Goal: Answer question/provide support

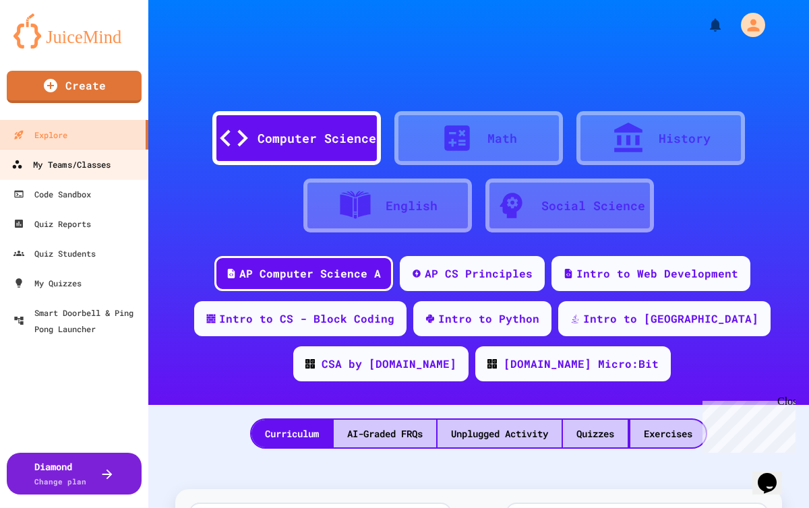
click at [100, 174] on link "My Teams/Classes" at bounding box center [74, 164] width 153 height 30
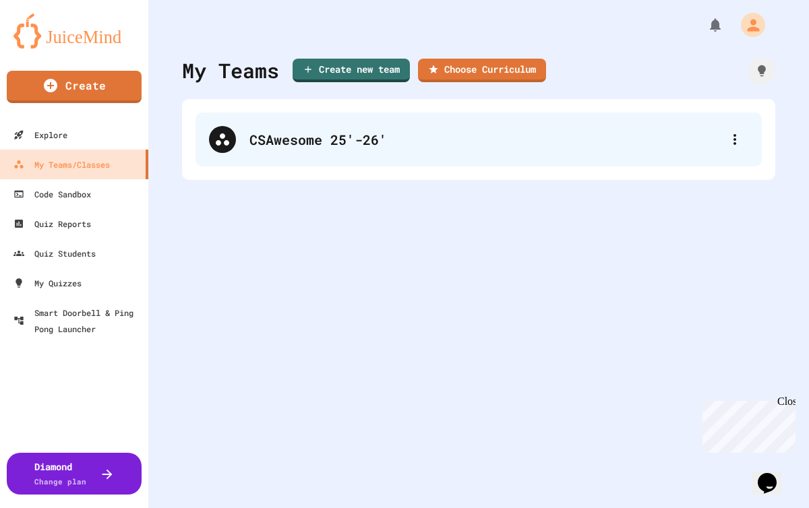
click at [261, 141] on div "CSAwesome 25'-26'" at bounding box center [486, 139] width 472 height 20
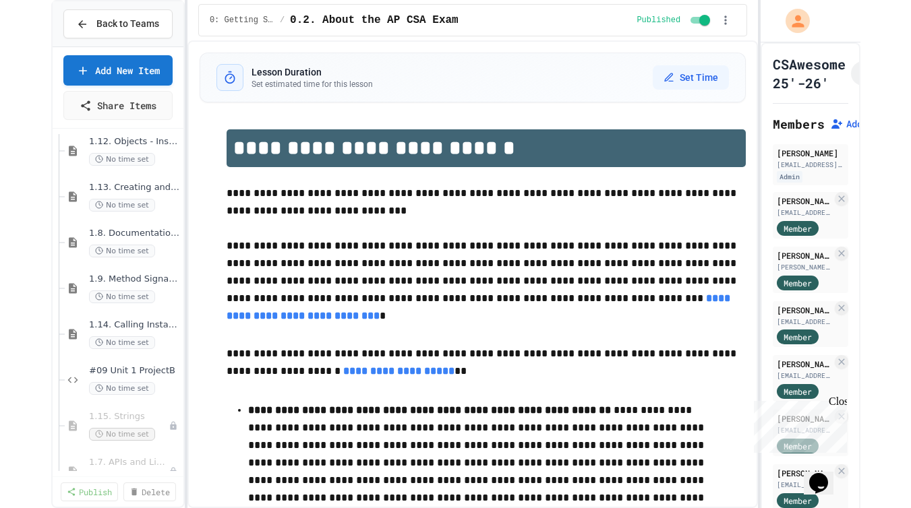
scroll to position [807, 0]
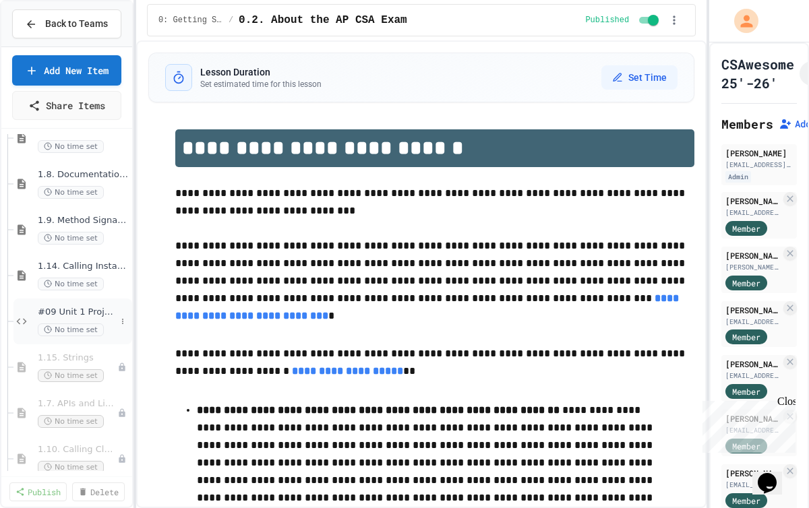
click at [86, 320] on div "#09 Unit 1 ProjectB No time set" at bounding box center [77, 322] width 78 height 30
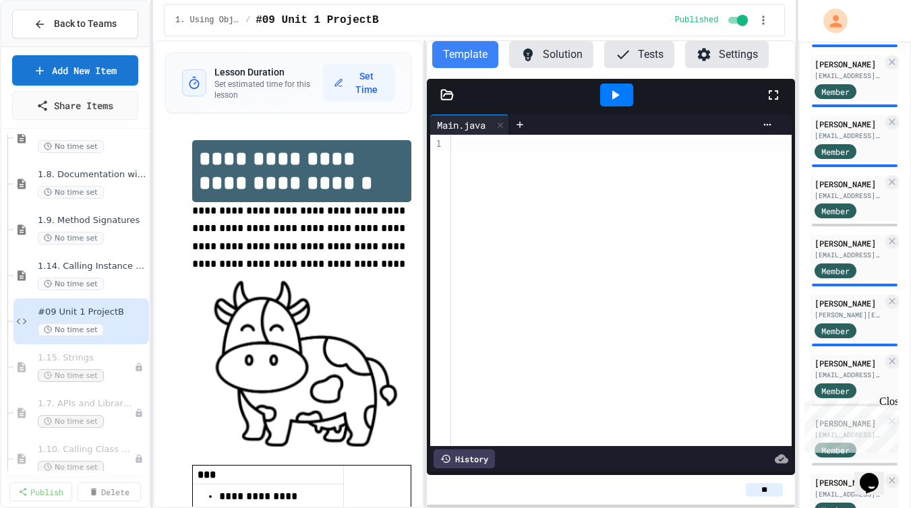
scroll to position [494, 0]
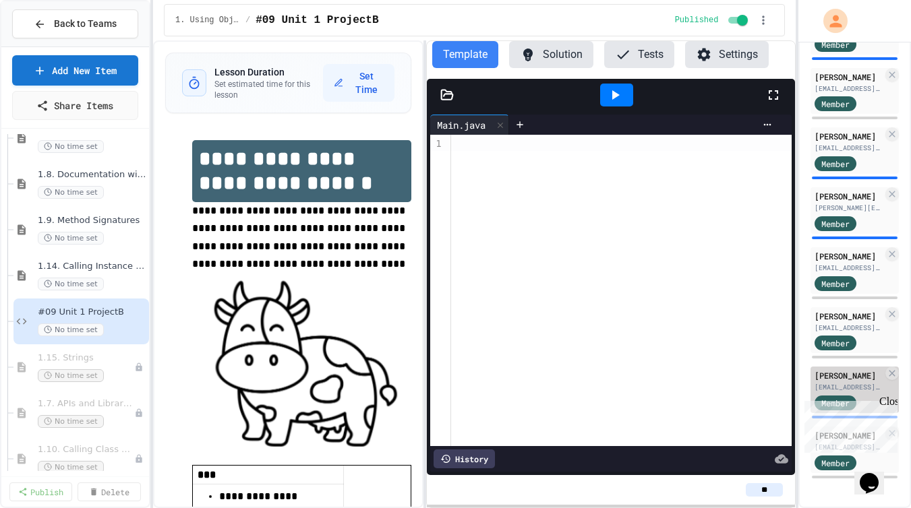
click at [809, 382] on div "[EMAIL_ADDRESS][DOMAIN_NAME]" at bounding box center [849, 387] width 68 height 10
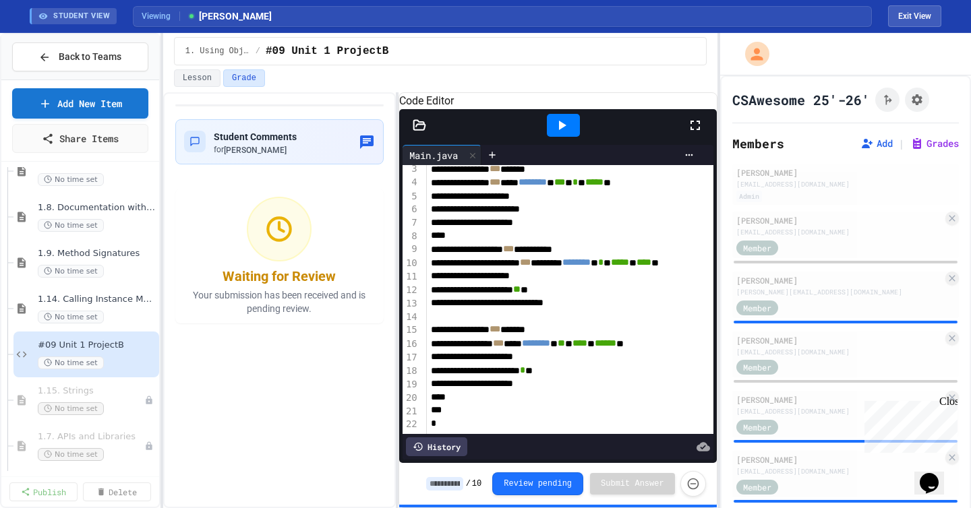
click at [715, 141] on div "**********" at bounding box center [485, 270] width 971 height 475
click at [809, 99] on icon "Assignment Settings" at bounding box center [915, 99] width 13 height 13
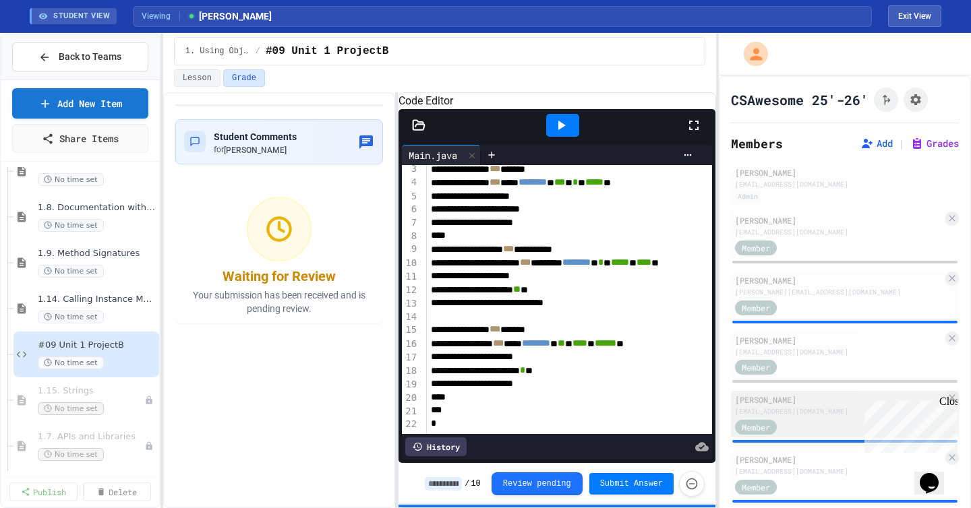
scroll to position [503, 0]
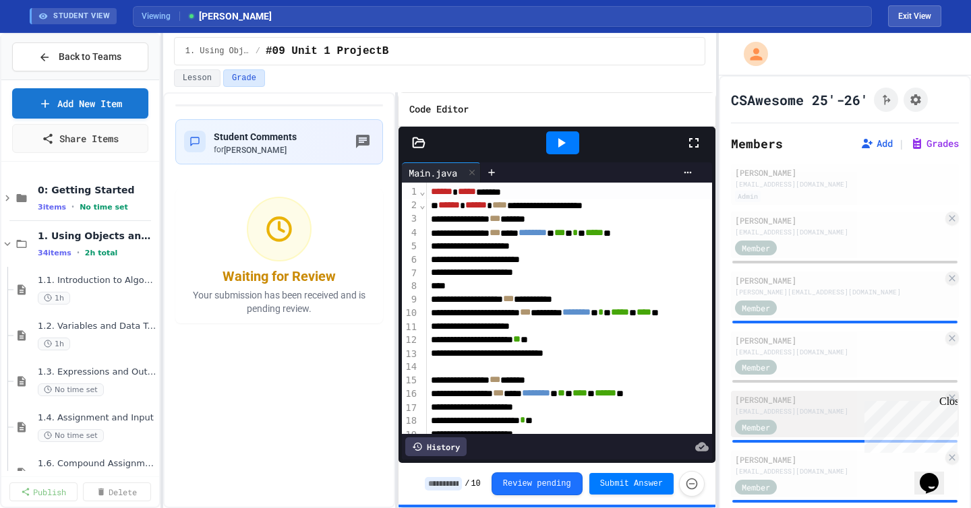
scroll to position [503, 0]
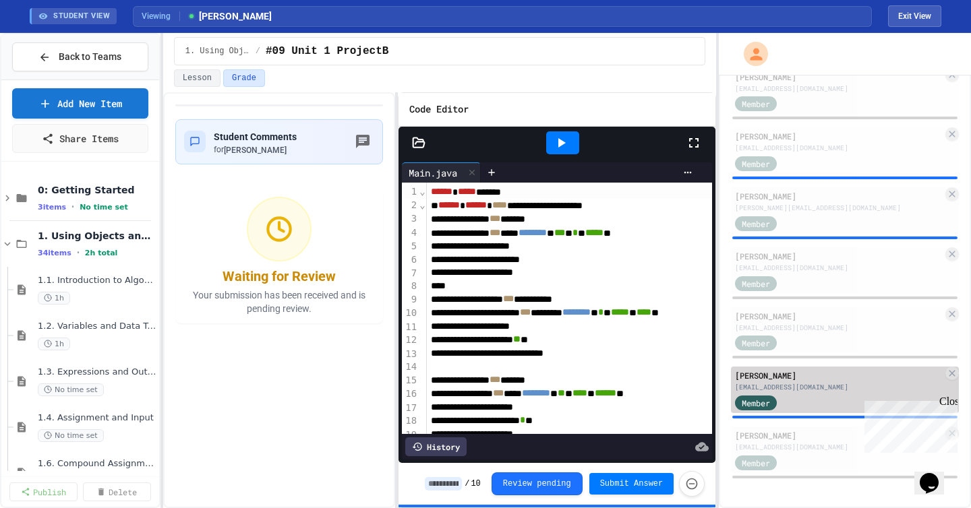
click at [813, 397] on div "Member" at bounding box center [839, 402] width 208 height 17
